Goal: Transaction & Acquisition: Obtain resource

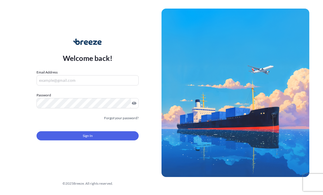
click at [74, 78] on input "Email Address" at bounding box center [88, 80] width 102 height 10
type input "[EMAIL_ADDRESS][DOMAIN_NAME]"
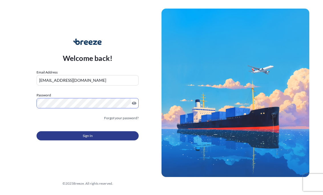
click at [64, 140] on button "Sign In" at bounding box center [88, 135] width 102 height 9
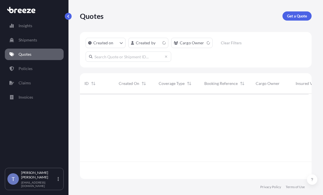
scroll to position [78, 225]
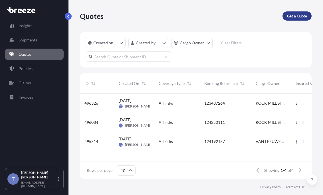
click at [290, 19] on p "Get a Quote" at bounding box center [297, 16] width 20 height 6
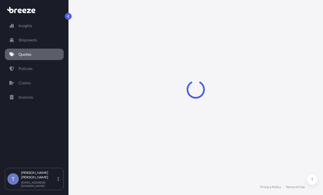
scroll to position [10, 0]
select select "Sea"
select select "1"
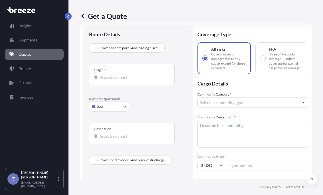
click at [122, 120] on body "Insights Shipments Quotes Policies Claims Invoices T [PERSON_NAME] [EMAIL_ADDRE…" at bounding box center [161, 119] width 323 height 238
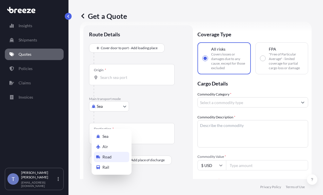
click at [108, 158] on span "Road" at bounding box center [106, 157] width 9 height 6
select select "Road"
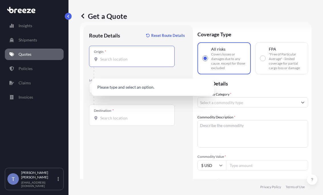
click at [128, 62] on input "Origin *" at bounding box center [133, 59] width 67 height 6
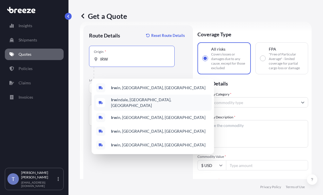
click at [133, 103] on span "Irw indale, [GEOGRAPHIC_DATA], [GEOGRAPHIC_DATA]" at bounding box center [160, 102] width 99 height 11
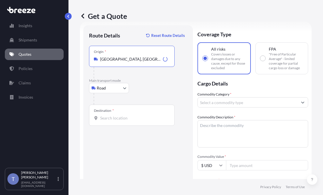
type input "[GEOGRAPHIC_DATA], [GEOGRAPHIC_DATA], [GEOGRAPHIC_DATA]"
click at [128, 121] on input "Destination *" at bounding box center [133, 118] width 67 height 6
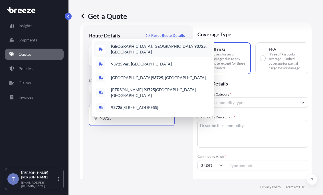
click at [149, 45] on span "[GEOGRAPHIC_DATA], [GEOGRAPHIC_DATA] 93725 , [GEOGRAPHIC_DATA]" at bounding box center [160, 48] width 99 height 11
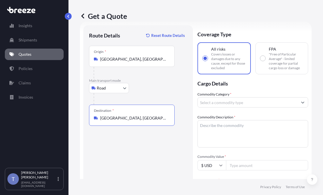
type input "[GEOGRAPHIC_DATA], [GEOGRAPHIC_DATA] 93725, [GEOGRAPHIC_DATA]"
click at [240, 147] on textarea "Commodity Description *" at bounding box center [253, 133] width 111 height 27
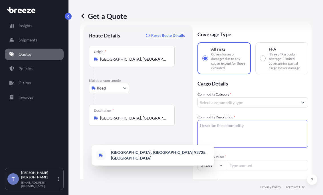
paste textarea "Extended Laptop Monitor"
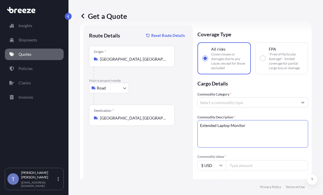
type textarea "Extended Laptop Monitor"
click at [256, 107] on input "Commodity Category *" at bounding box center [248, 102] width 100 height 10
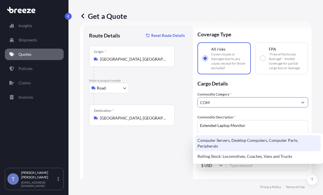
click at [258, 142] on div "Computer Servers, Desktop Computers, Computer Parts, Peripherals" at bounding box center [258, 143] width 126 height 16
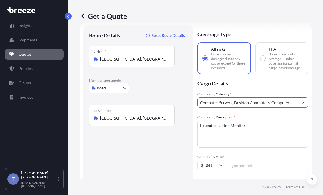
type input "Computer Servers, Desktop Computers, Computer Parts, Peripherals"
click at [275, 137] on div "Commodity Category * Computer Servers, Desktop Computers, Computer Parts, Perip…" at bounding box center [253, 187] width 111 height 193
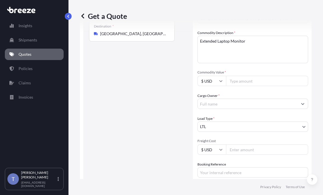
scroll to position [96, 0]
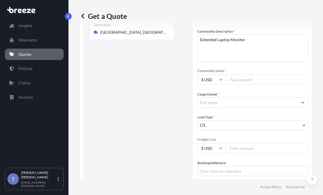
click at [272, 107] on input "Cargo Owner *" at bounding box center [248, 102] width 100 height 10
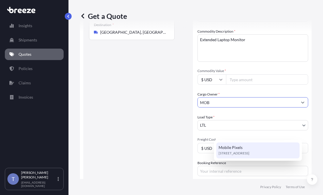
click at [264, 149] on div "Mobile Pixels [STREET_ADDRESS]" at bounding box center [257, 150] width 83 height 16
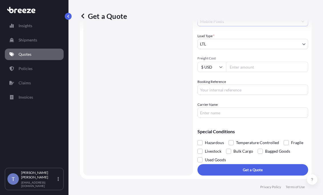
scroll to position [210, 0]
type input "Mobile Pixels"
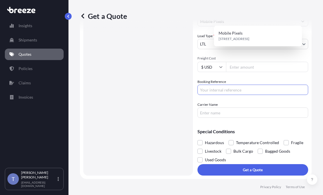
click at [240, 86] on input "Booking Reference" at bounding box center [253, 90] width 111 height 10
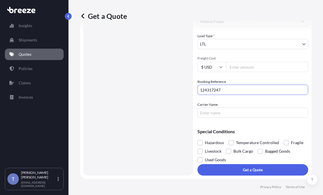
type input "124317247"
click at [228, 114] on input "Carrier Name" at bounding box center [253, 112] width 111 height 10
type input "BEST OVERNITE"
click at [284, 145] on span at bounding box center [286, 142] width 5 height 5
click at [284, 138] on input "Fragile" at bounding box center [284, 138] width 0 height 0
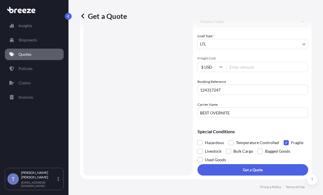
scroll to position [221, 0]
click at [253, 62] on input "Freight Cost" at bounding box center [267, 67] width 82 height 10
paste input "3.59"
drag, startPoint x: 264, startPoint y: 61, endPoint x: 247, endPoint y: 58, distance: 17.7
click at [247, 58] on div "Commodity Category * Computer Servers, Desktop Computers, Computer Parts, Perip…" at bounding box center [253, 21] width 111 height 193
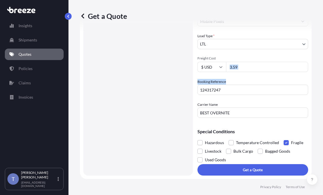
click at [255, 62] on input "3.59" at bounding box center [267, 67] width 82 height 10
type input "3588.03"
click at [187, 96] on div "Route Details Reset Route Details Place of loading Road Road Rail Origin * [GEO…" at bounding box center [138, 16] width 98 height 305
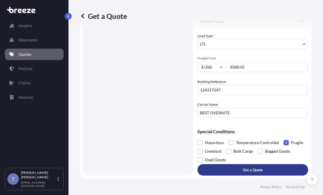
click at [271, 170] on button "Get a Quote" at bounding box center [253, 169] width 111 height 11
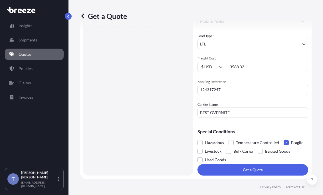
click at [155, 51] on div "Route Details Reset Route Details Place of loading Road Road Rail Origin * [GEO…" at bounding box center [138, 14] width 98 height 312
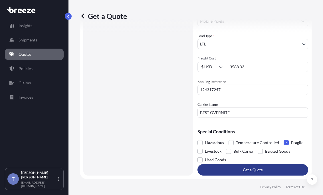
click at [263, 172] on p "Get a Quote" at bounding box center [253, 170] width 20 height 6
click at [254, 167] on p "Get a Quote" at bounding box center [253, 170] width 20 height 6
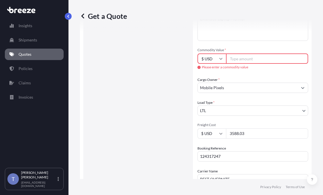
scroll to position [113, 0]
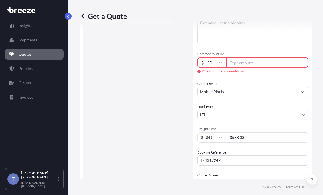
click at [256, 68] on input "Commodity Value *" at bounding box center [267, 62] width 82 height 10
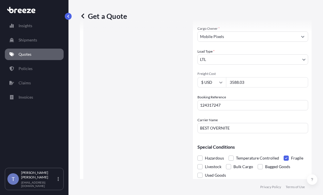
scroll to position [170, 0]
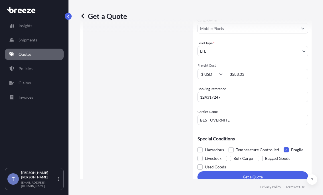
drag, startPoint x: 264, startPoint y: 114, endPoint x: 241, endPoint y: 114, distance: 23.1
click at [241, 114] on div "Commodity Category * Computer Servers, Desktop Computers, Computer Parts, Perip…" at bounding box center [253, 28] width 111 height 193
click at [251, 31] on div "Get a Quote" at bounding box center [196, 16] width 232 height 32
click at [253, 32] on div "Get a Quote" at bounding box center [196, 16] width 232 height 32
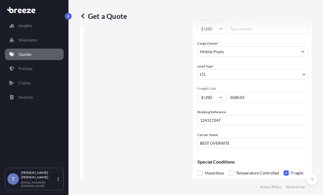
scroll to position [84, 0]
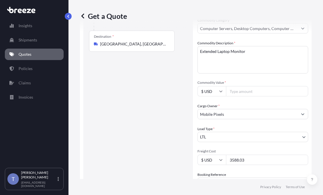
click at [254, 96] on input "Commodity Value *" at bounding box center [267, 91] width 82 height 10
paste input "3588.03"
type input "3588.03"
click at [254, 119] on div "Cargo Owner * Mobile Pixels" at bounding box center [253, 111] width 111 height 16
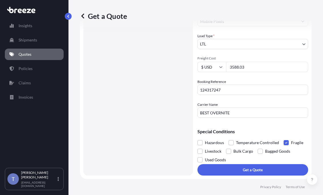
scroll to position [221, 0]
drag, startPoint x: 263, startPoint y: 55, endPoint x: 243, endPoint y: 55, distance: 20.3
click at [243, 62] on input "3588.03" at bounding box center [267, 67] width 82 height 10
click at [261, 62] on input "Freight Cost" at bounding box center [267, 67] width 82 height 10
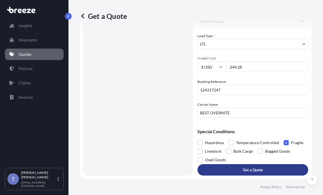
type input "244.28"
click at [243, 170] on button "Get a Quote" at bounding box center [253, 169] width 111 height 11
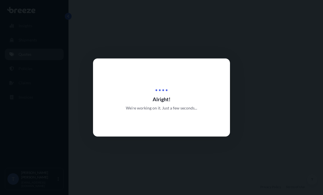
select select "Road"
select select "1"
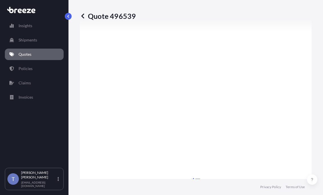
scroll to position [372, 0]
click at [152, 27] on div "Quote 496539" at bounding box center [196, 16] width 232 height 32
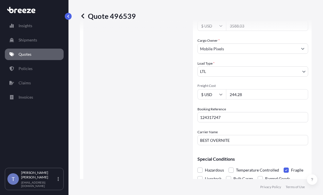
scroll to position [144, 0]
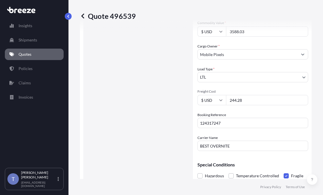
drag, startPoint x: 262, startPoint y: 59, endPoint x: 246, endPoint y: 60, distance: 15.4
click at [246, 37] on input "3588.03" at bounding box center [267, 31] width 82 height 10
